Goal: Information Seeking & Learning: Find specific fact

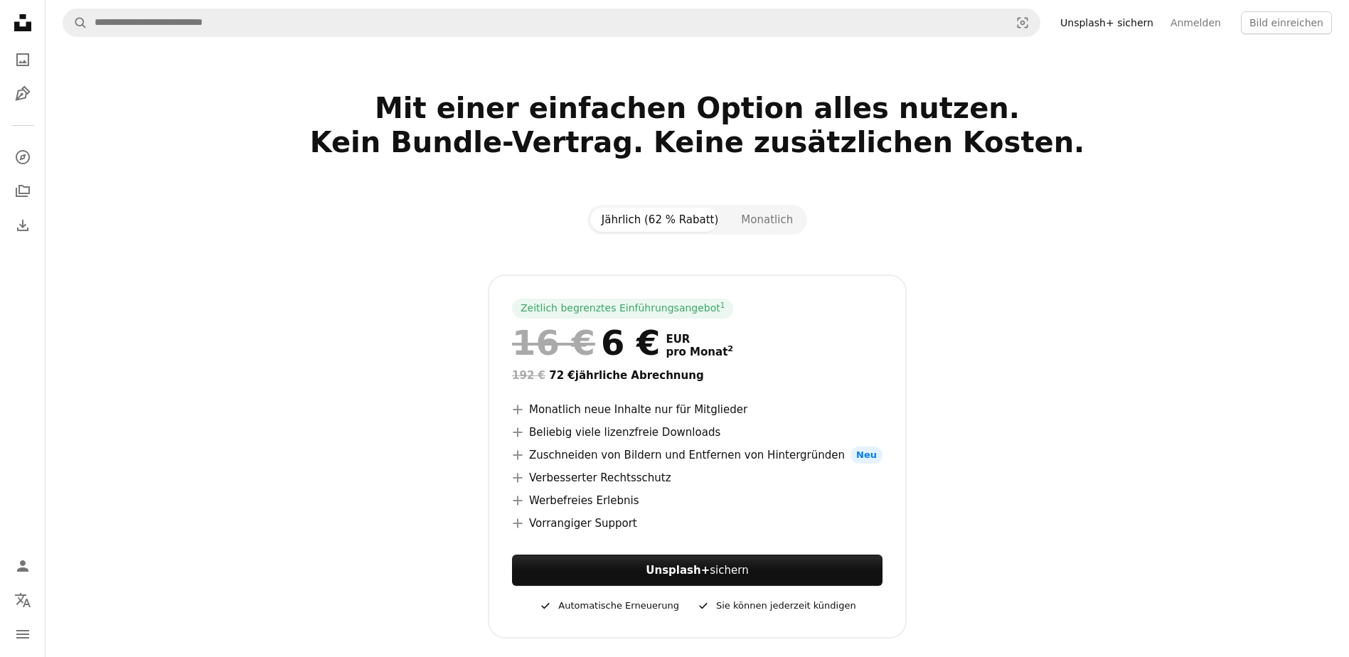
click at [4, 21] on nav "Unsplash logo Unsplash-Startseite A photo Pen Tool A compass A stack of folders…" at bounding box center [23, 328] width 46 height 657
click at [15, 22] on icon at bounding box center [22, 22] width 17 height 17
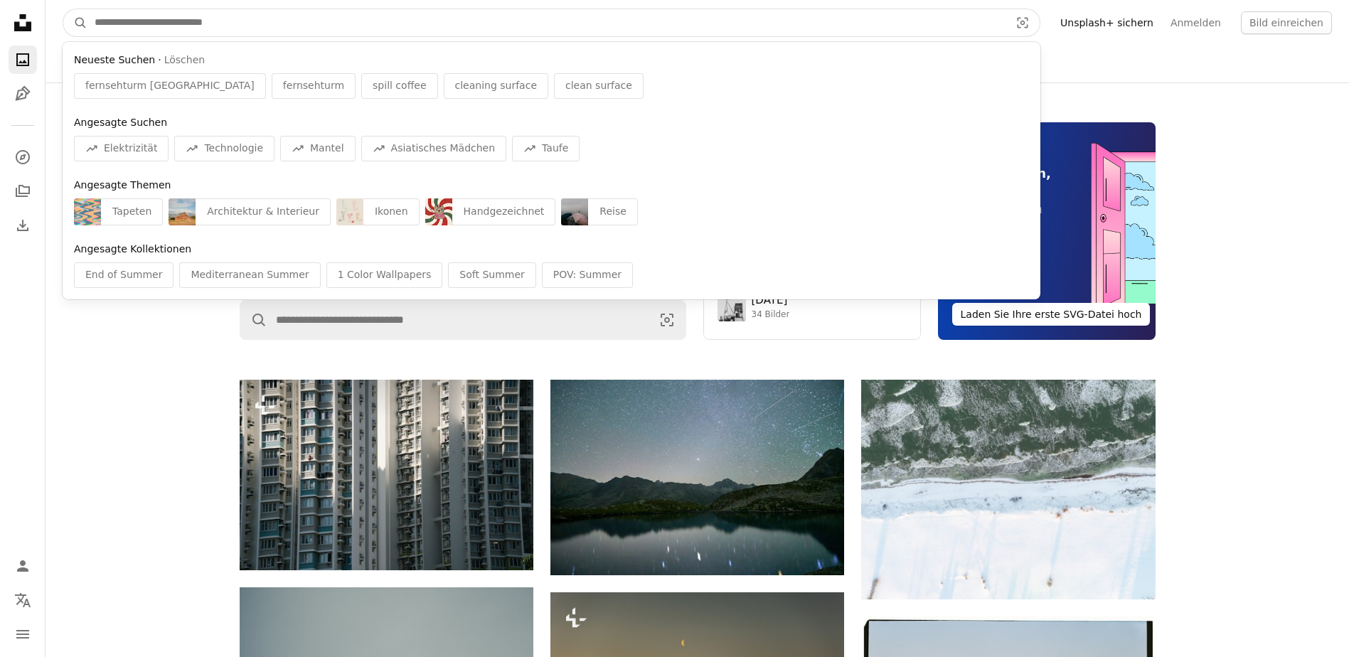
click at [237, 28] on input "Finden Sie Bildmaterial auf der ganzen Webseite" at bounding box center [546, 22] width 918 height 27
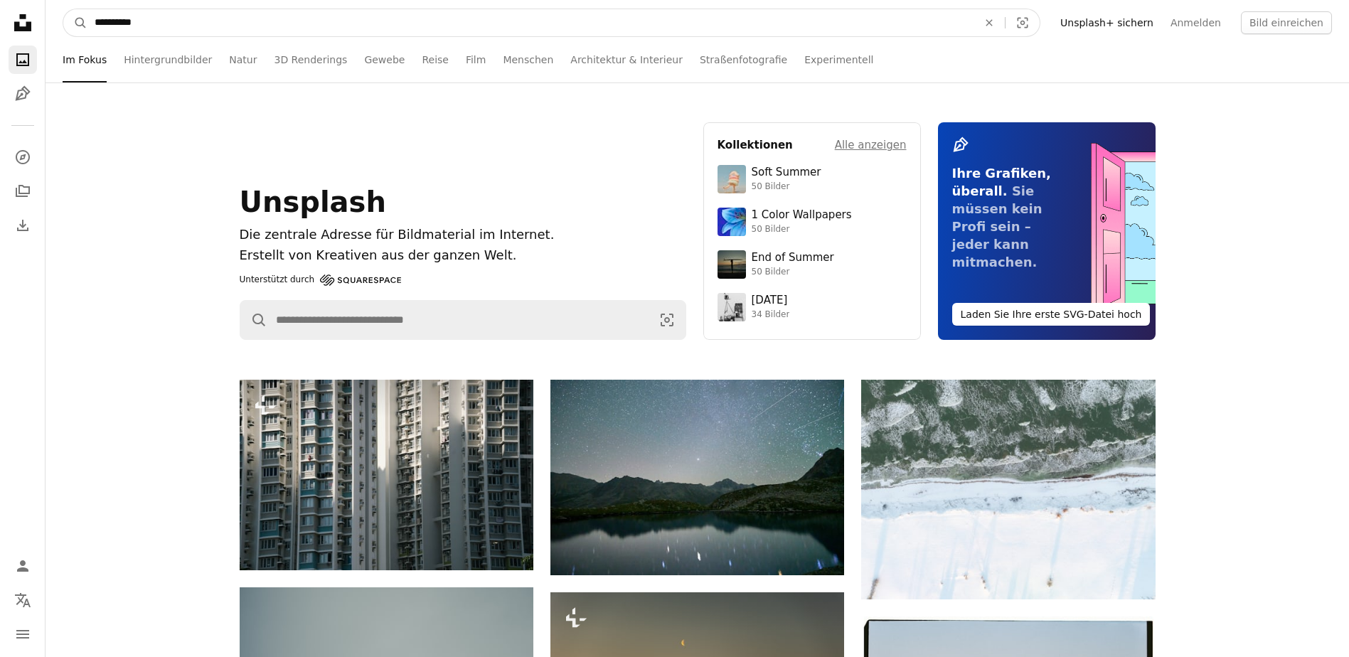
type input "**********"
click at [63, 9] on button "A magnifying glass" at bounding box center [75, 22] width 24 height 27
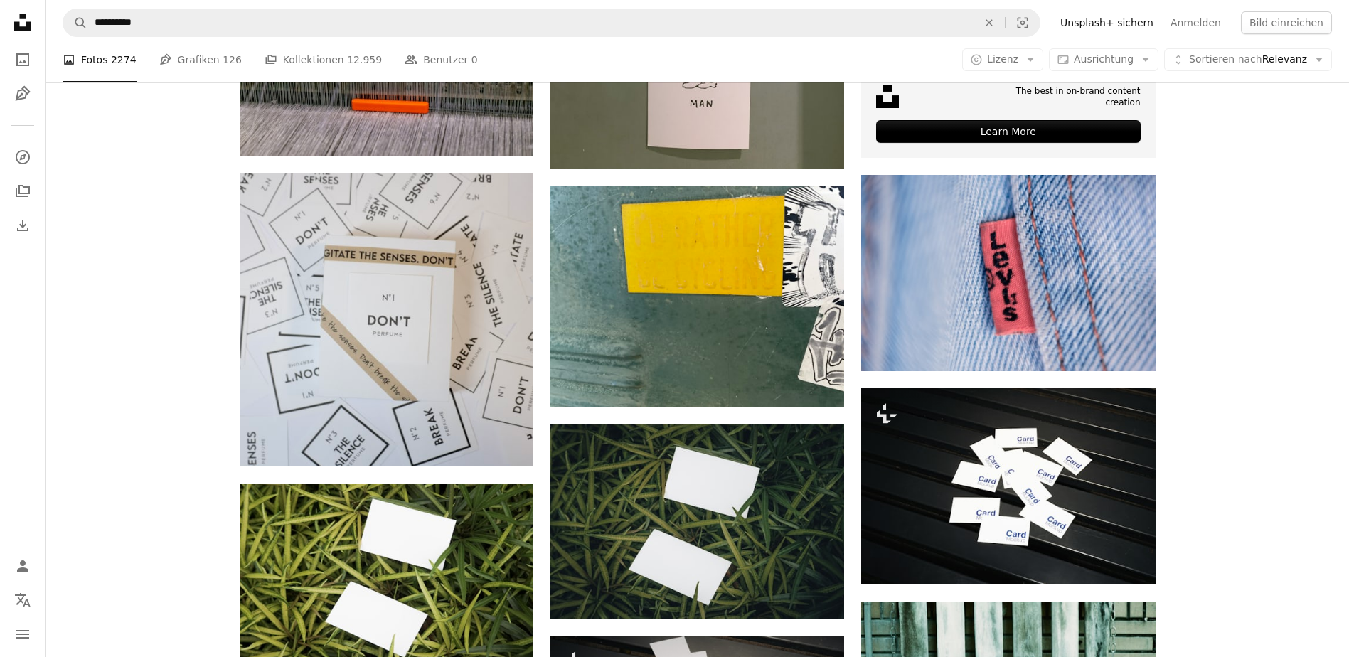
scroll to position [711, 0]
